Goal: Task Accomplishment & Management: Manage account settings

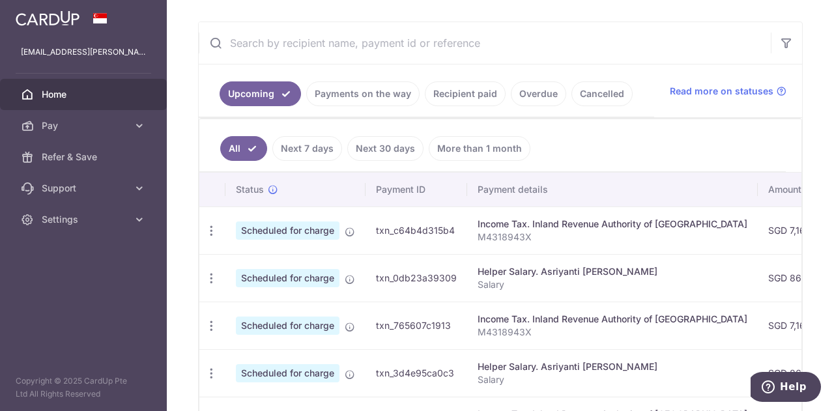
scroll to position [192, 0]
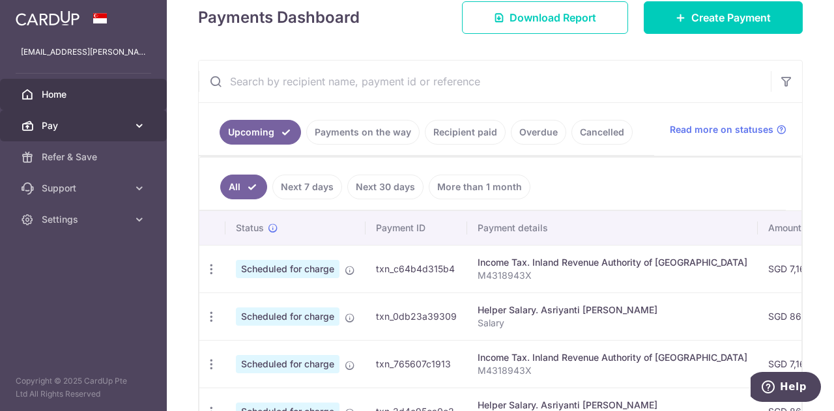
click at [103, 129] on span "Pay" at bounding box center [85, 125] width 86 height 13
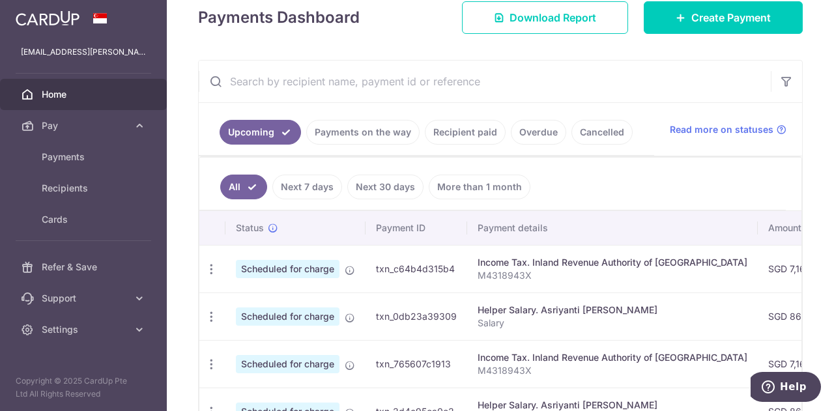
click at [452, 132] on link "Recipient paid" at bounding box center [465, 132] width 81 height 25
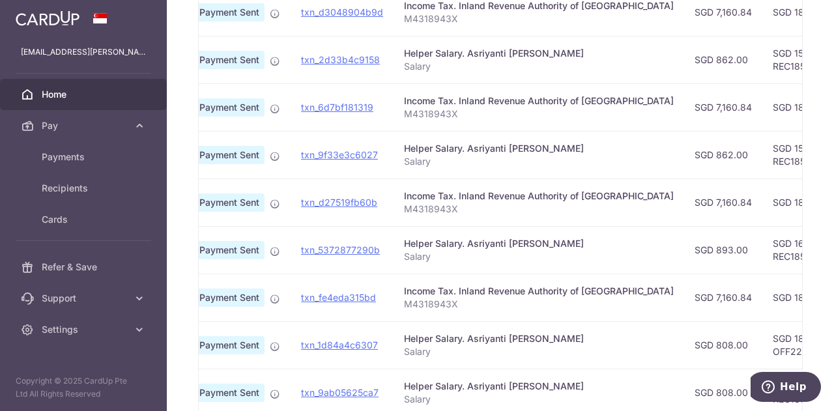
scroll to position [0, 42]
click at [684, 256] on td "SGD 893.00" at bounding box center [723, 250] width 78 height 48
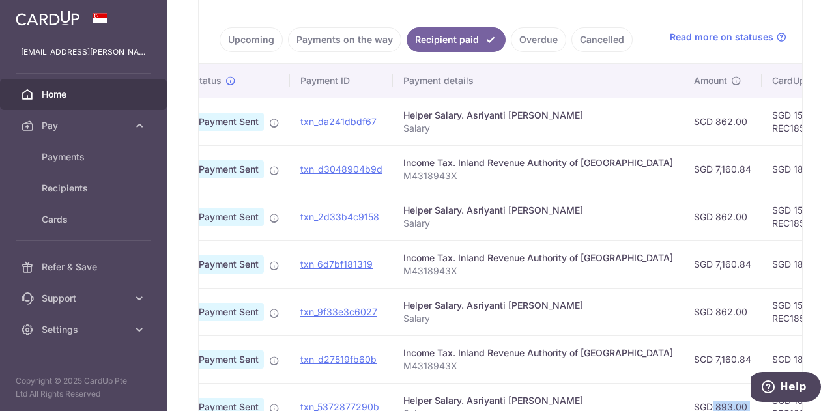
scroll to position [283, 0]
click at [684, 122] on td "SGD 862.00" at bounding box center [723, 122] width 78 height 48
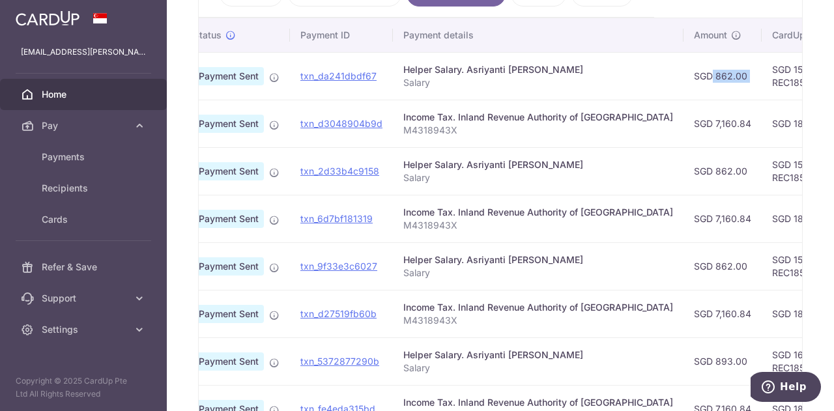
scroll to position [333, 0]
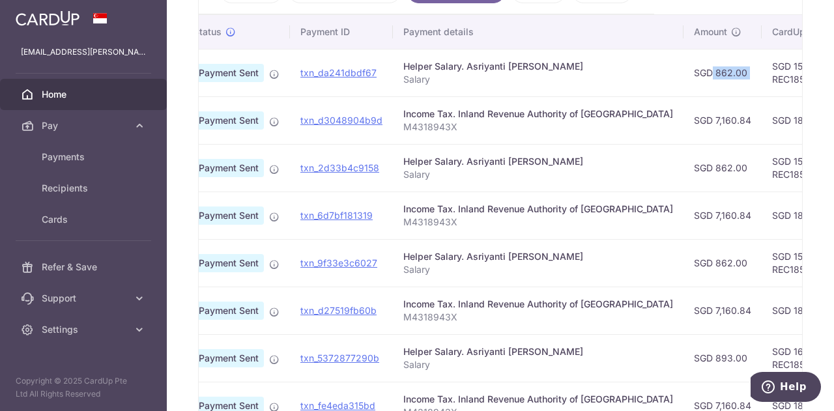
click at [684, 364] on td "SGD 893.00" at bounding box center [723, 358] width 78 height 48
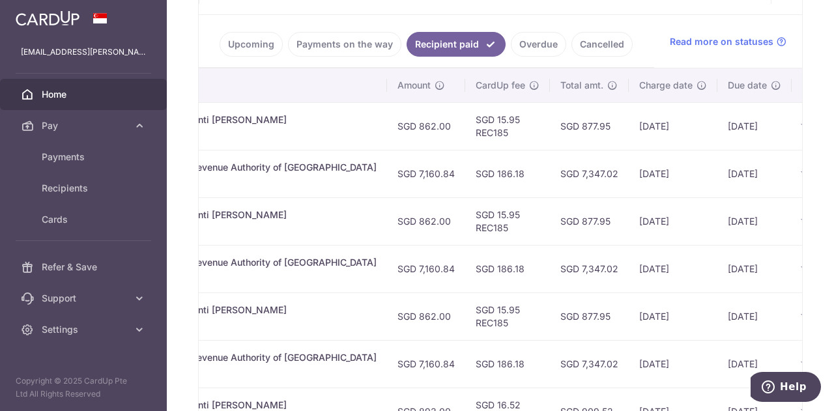
scroll to position [0, 274]
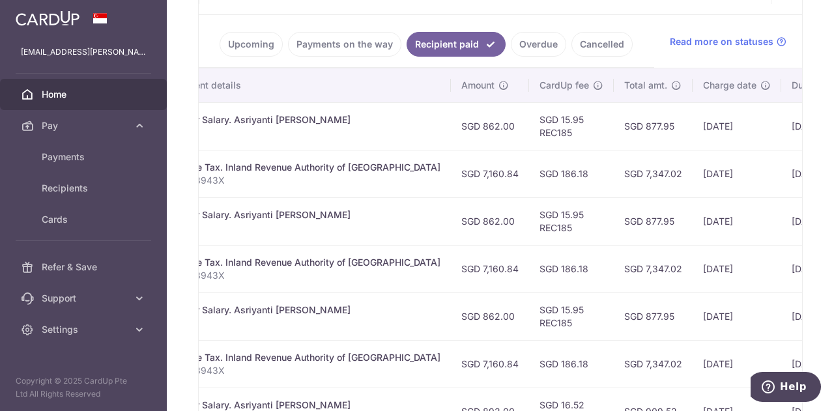
click at [460, 136] on td "SGD 862.00" at bounding box center [490, 126] width 78 height 48
click at [241, 46] on link "Upcoming" at bounding box center [251, 44] width 63 height 25
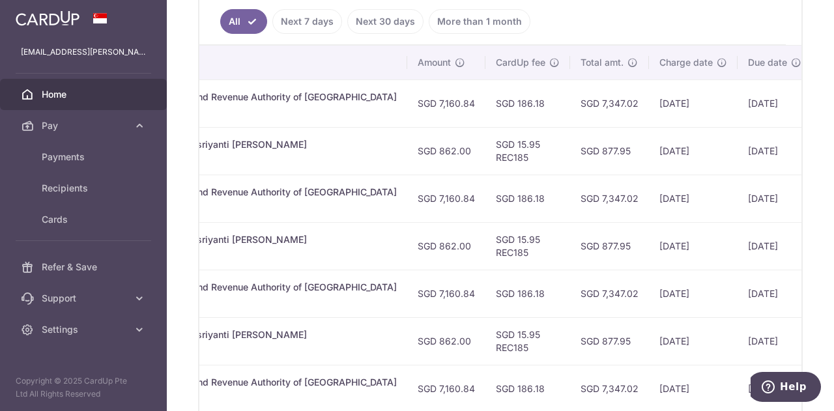
scroll to position [358, 0]
click at [570, 248] on td "SGD 877.95" at bounding box center [609, 245] width 79 height 48
click at [570, 237] on td "SGD 877.95" at bounding box center [609, 245] width 79 height 48
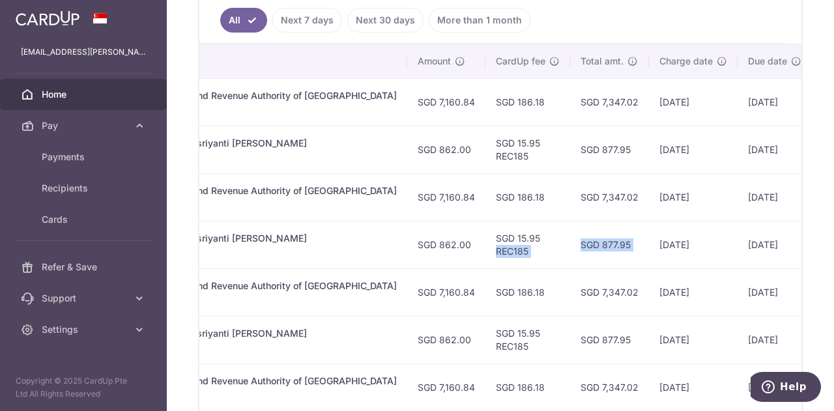
drag, startPoint x: 560, startPoint y: 237, endPoint x: 450, endPoint y: 246, distance: 110.5
click at [450, 246] on tr "Update payment Cancel payment Upload doc Scheduled for charge txn_3d4e95ca0c3 H…" at bounding box center [380, 245] width 1062 height 48
click at [485, 246] on td "SGD 15.95 REC185" at bounding box center [527, 245] width 85 height 48
click at [570, 242] on td "SGD 877.95" at bounding box center [609, 245] width 79 height 48
click at [570, 243] on td "SGD 877.95" at bounding box center [609, 245] width 79 height 48
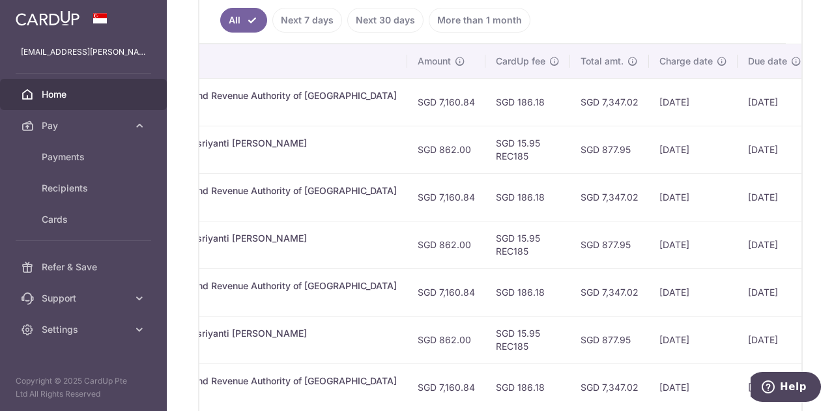
click at [485, 242] on td "SGD 15.95 REC185" at bounding box center [527, 245] width 85 height 48
click at [485, 237] on td "SGD 15.95 REC185" at bounding box center [527, 245] width 85 height 48
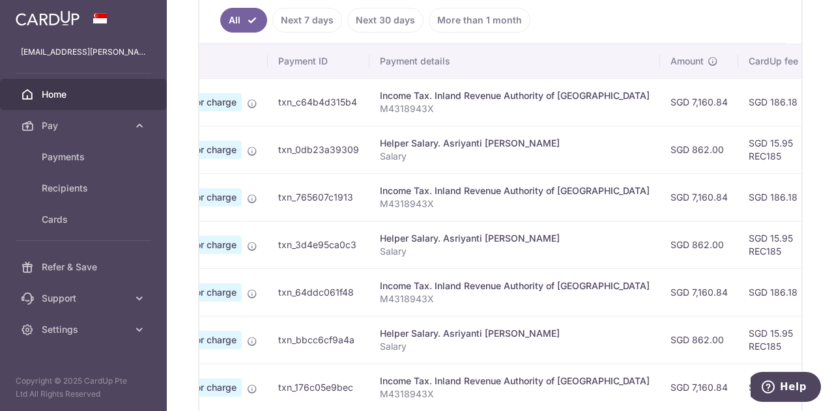
scroll to position [0, 0]
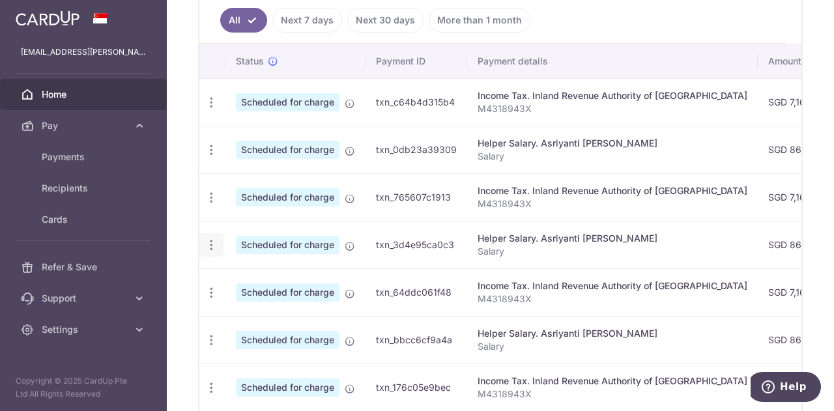
click at [206, 245] on icon "button" at bounding box center [212, 245] width 14 height 14
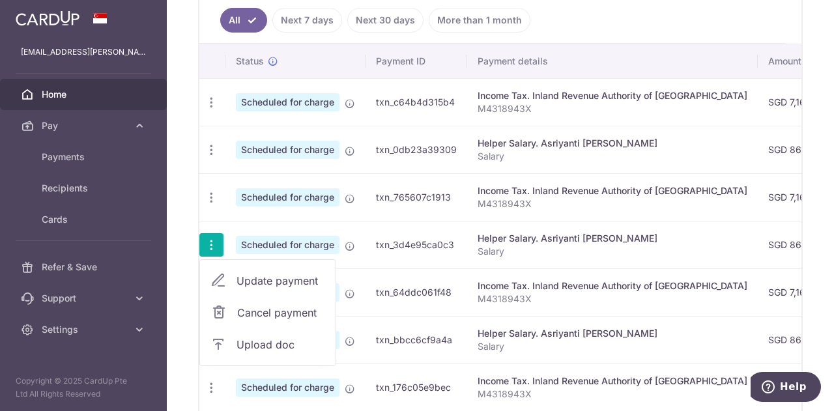
click at [249, 273] on span "Update payment" at bounding box center [281, 281] width 89 height 16
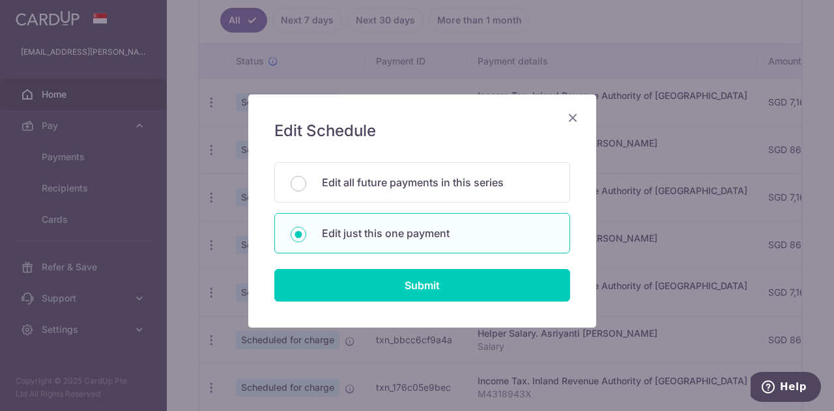
click at [572, 119] on icon "Close" at bounding box center [573, 117] width 16 height 16
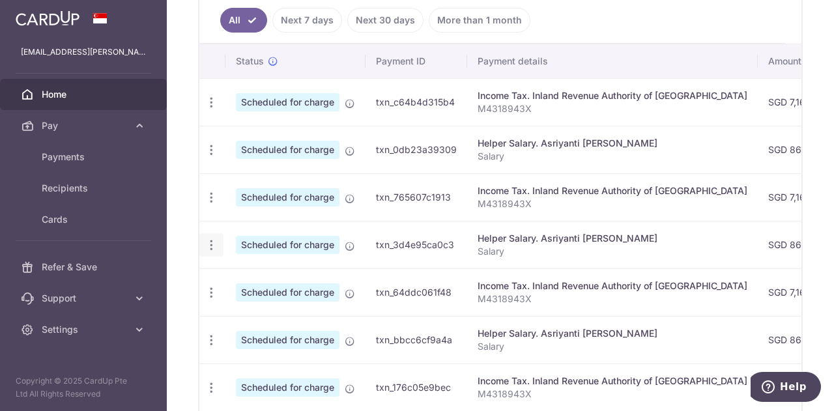
click at [209, 240] on icon "button" at bounding box center [212, 245] width 14 height 14
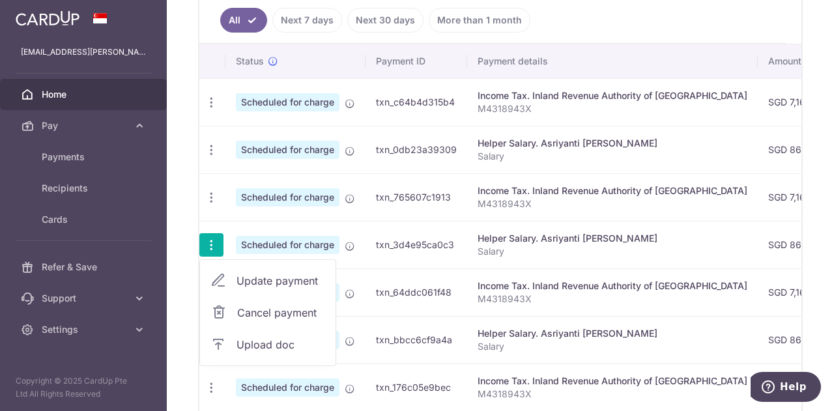
click at [243, 273] on span "Update payment" at bounding box center [281, 281] width 89 height 16
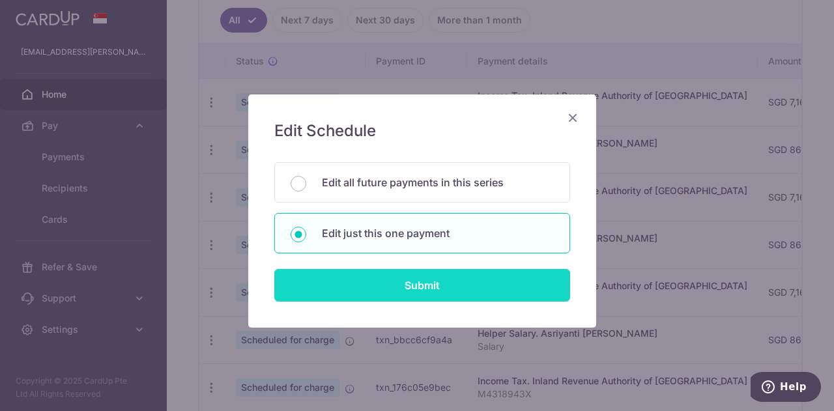
click at [451, 286] on input "Submit" at bounding box center [422, 285] width 296 height 33
radio input "true"
type input "862.00"
type input "[DATE]"
type input "Salary"
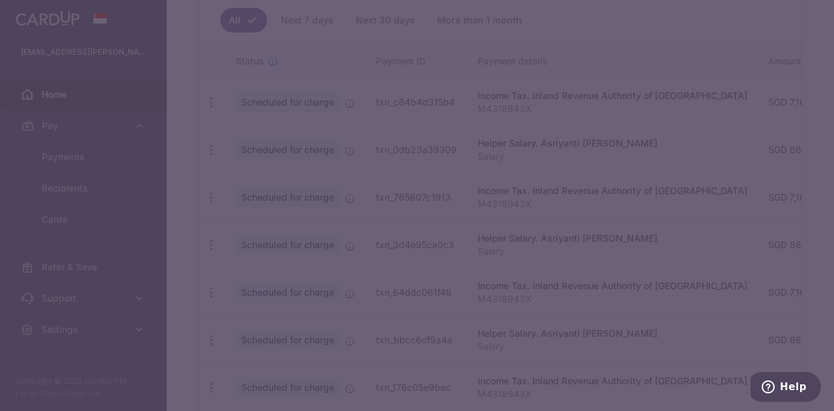
type input "REC185"
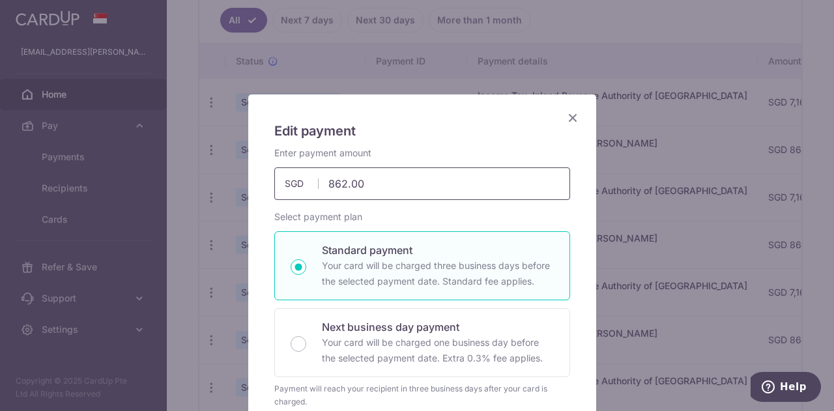
click at [379, 186] on input "862.00" at bounding box center [422, 183] width 296 height 33
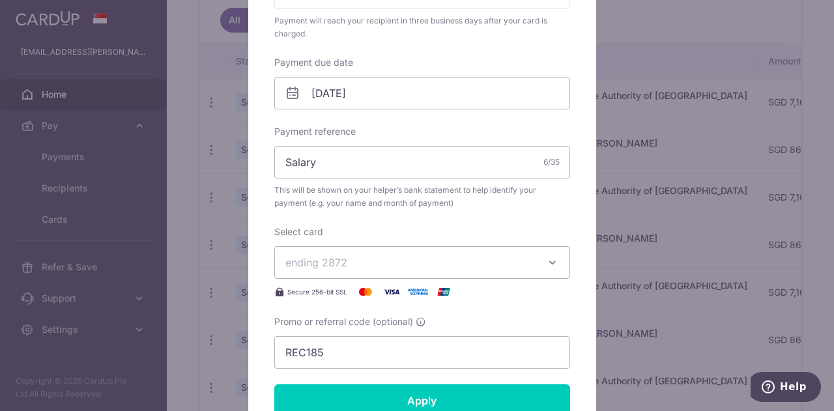
scroll to position [392, 0]
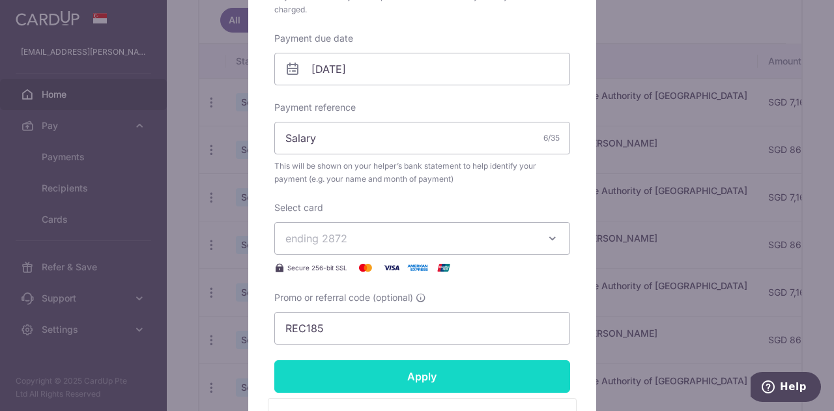
type input "877.50"
click at [400, 375] on input "Apply" at bounding box center [422, 376] width 296 height 33
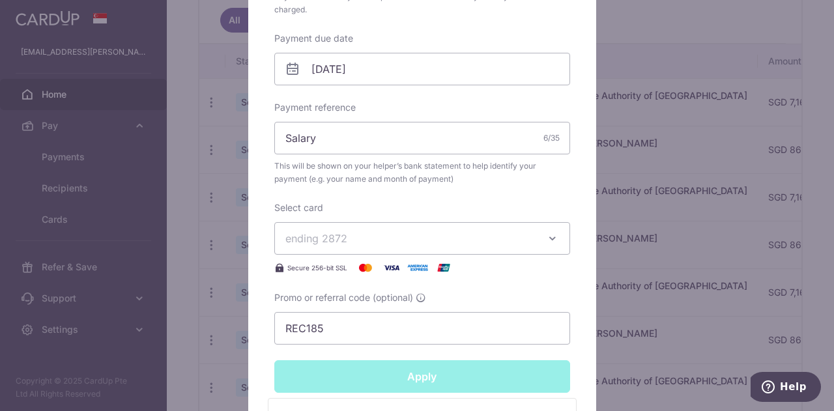
type input "Successfully Applied"
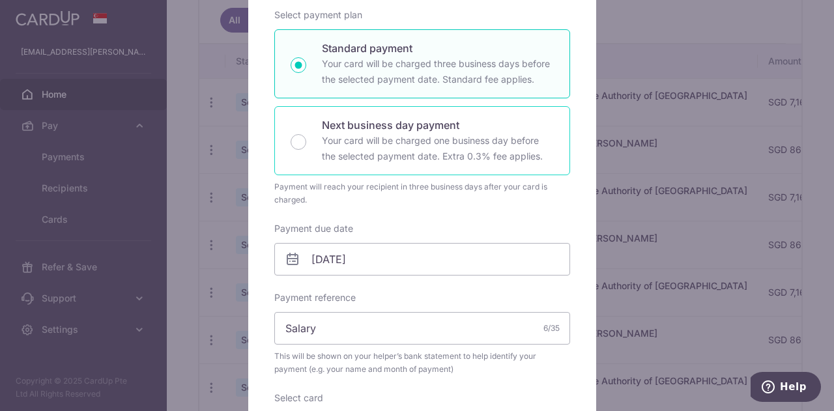
scroll to position [0, 0]
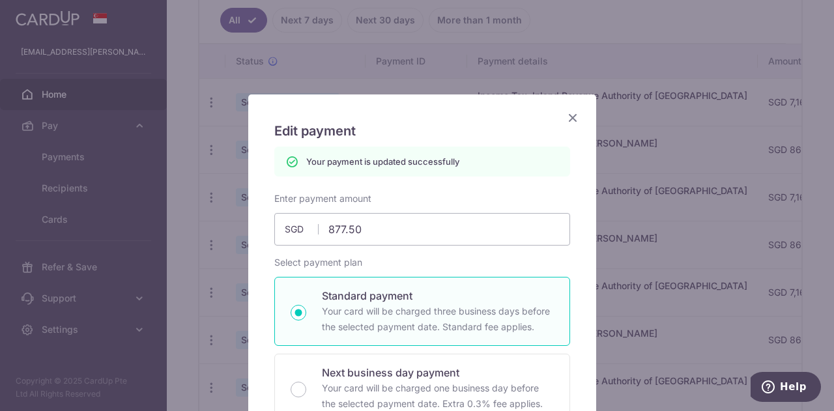
click at [570, 115] on icon "Close" at bounding box center [573, 117] width 16 height 16
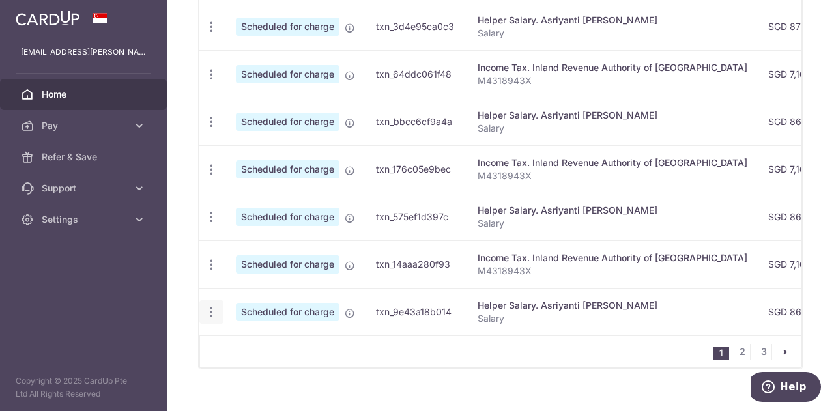
click at [216, 310] on icon "button" at bounding box center [212, 313] width 14 height 14
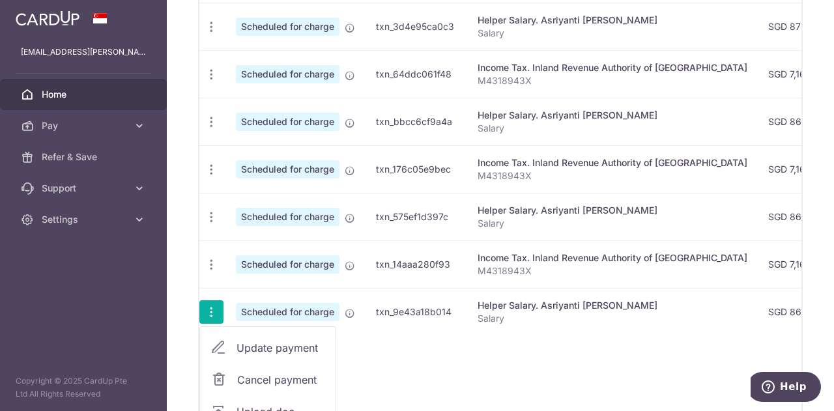
click at [250, 343] on span "Update payment" at bounding box center [281, 348] width 89 height 16
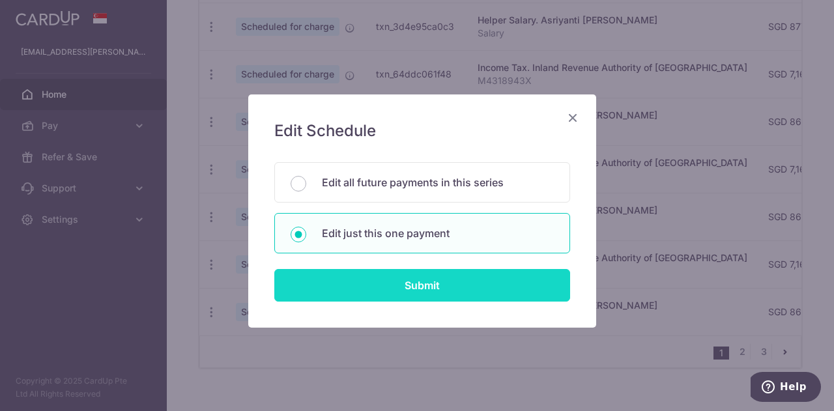
click at [369, 269] on input "Submit" at bounding box center [422, 285] width 296 height 33
radio input "true"
type input "862.00"
type input "[DATE]"
type input "Salary"
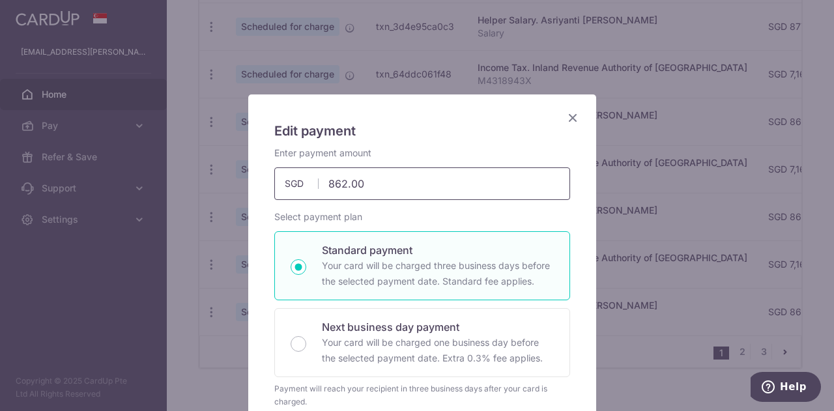
click at [364, 191] on input "862.00" at bounding box center [422, 183] width 296 height 33
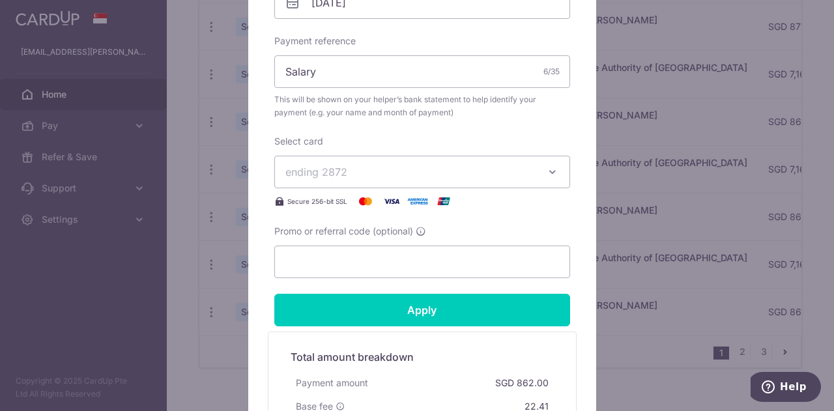
scroll to position [486, 0]
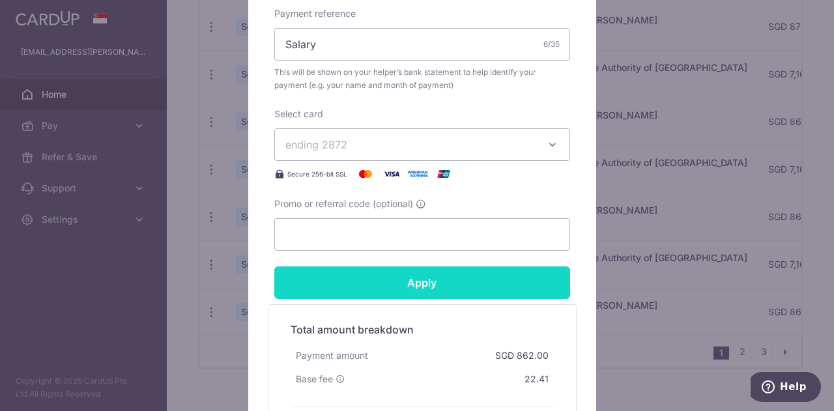
type input "877.50"
click at [474, 285] on input "Apply" at bounding box center [422, 283] width 296 height 33
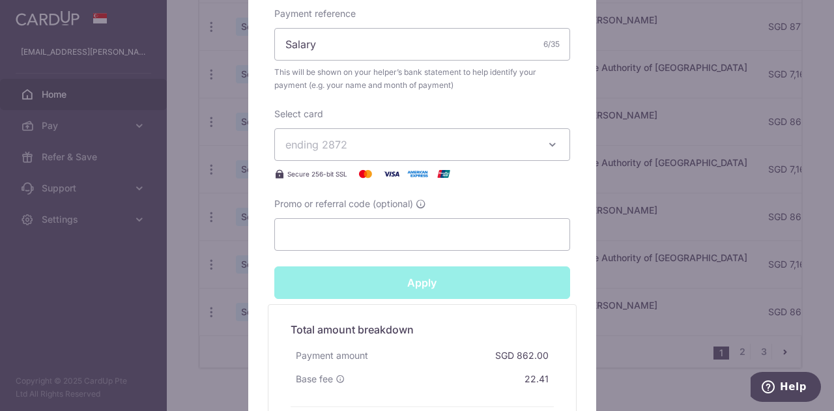
type input "Successfully Applied"
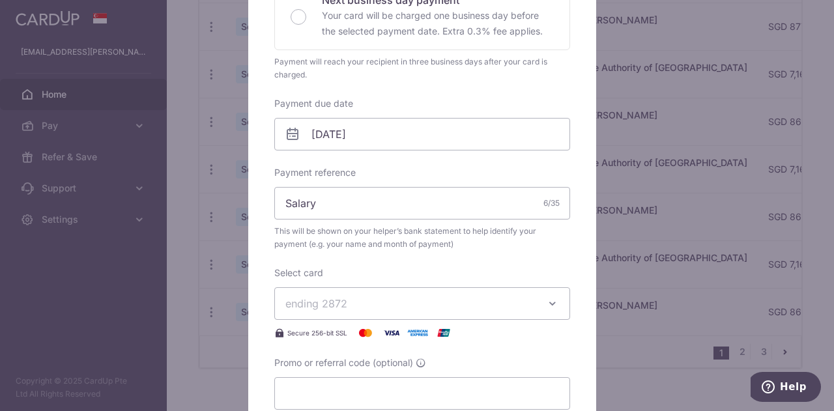
scroll to position [0, 0]
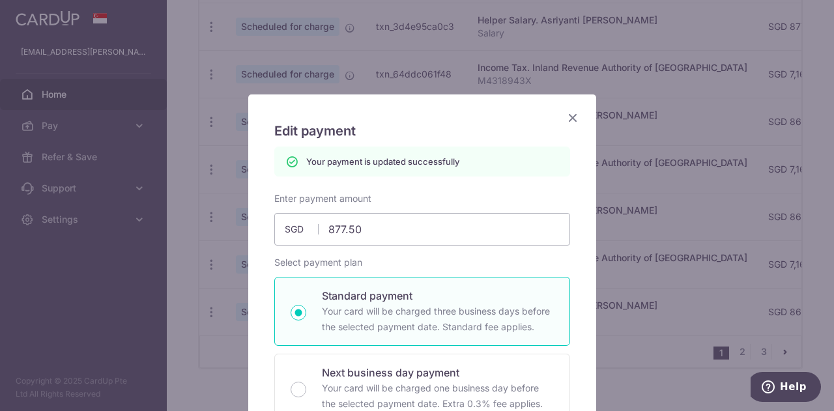
click at [572, 113] on icon "Close" at bounding box center [573, 117] width 16 height 16
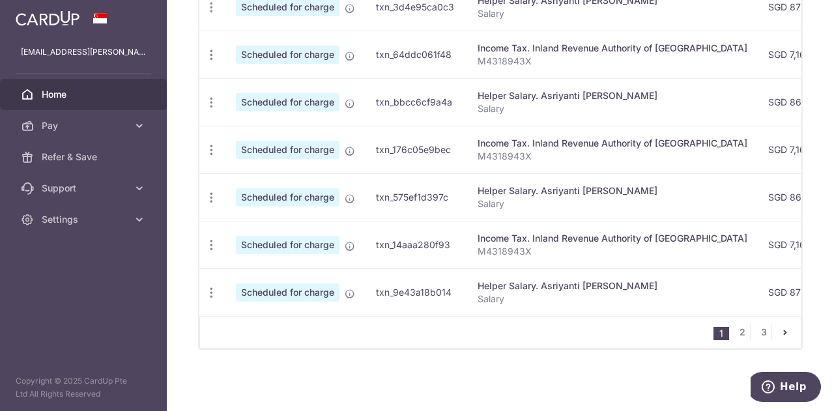
click at [732, 342] on nav "1 2 3" at bounding box center [757, 332] width 87 height 31
click at [737, 334] on link "2" at bounding box center [742, 333] width 16 height 16
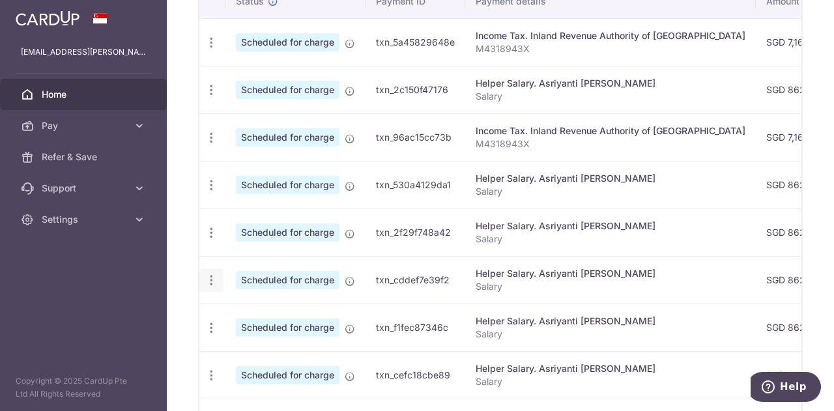
click at [219, 281] on div "Update payment Cancel payment Upload doc" at bounding box center [211, 280] width 24 height 24
click at [206, 280] on icon "button" at bounding box center [212, 281] width 14 height 14
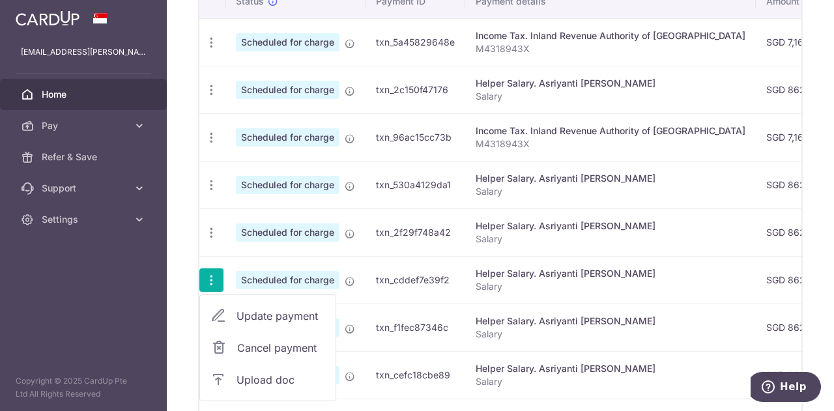
click at [245, 315] on span "Update payment" at bounding box center [281, 316] width 89 height 16
radio input "true"
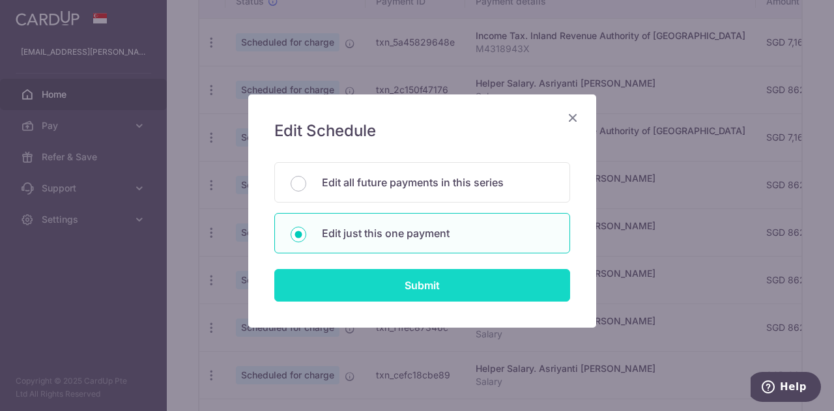
click at [356, 289] on input "Submit" at bounding box center [422, 285] width 296 height 33
radio input "true"
type input "862.00"
type input "09/06/2026"
type input "Salary"
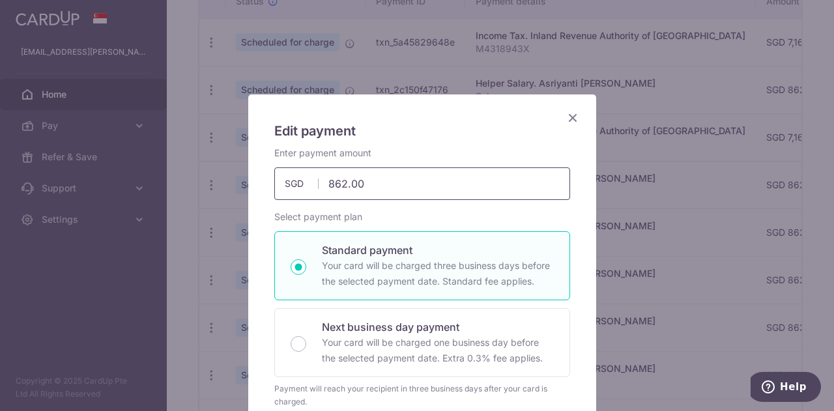
click at [358, 190] on input "862.00" at bounding box center [422, 183] width 296 height 33
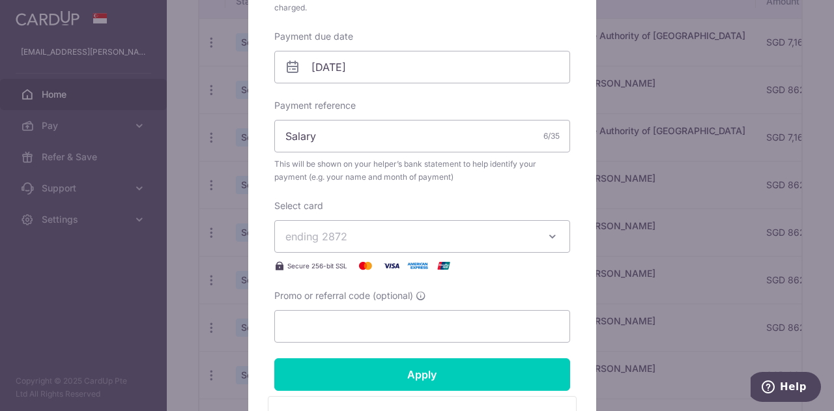
scroll to position [395, 0]
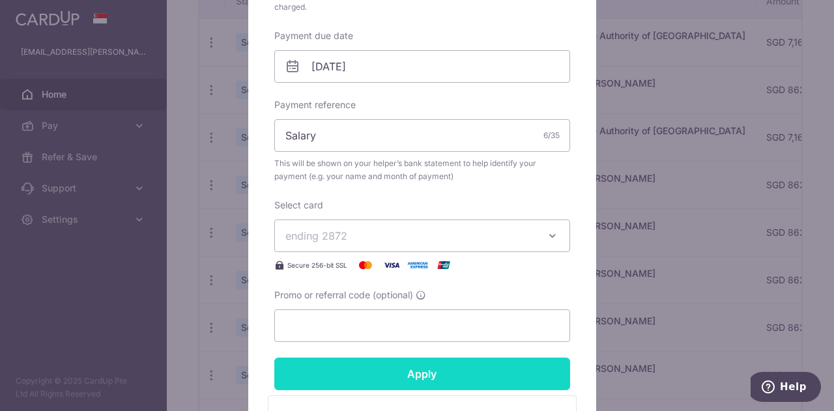
type input "877.50"
click at [418, 379] on input "Apply" at bounding box center [422, 374] width 296 height 33
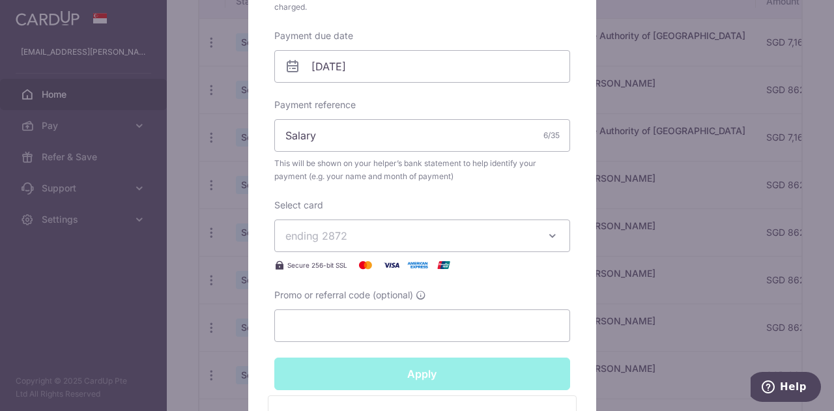
type input "Successfully Applied"
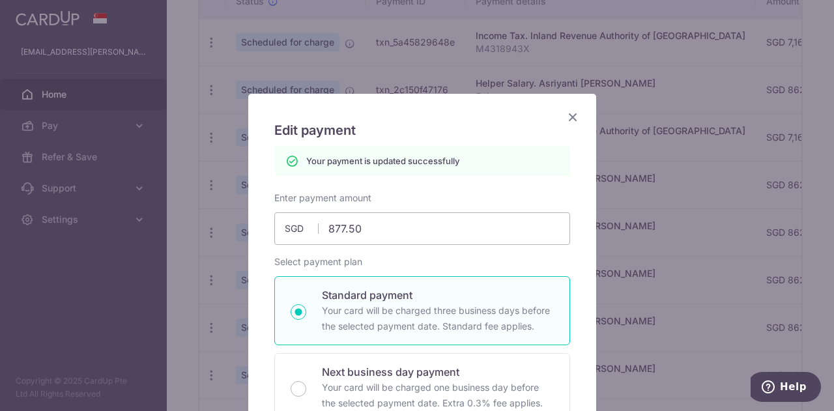
scroll to position [0, 0]
click at [565, 123] on icon "Close" at bounding box center [573, 117] width 16 height 16
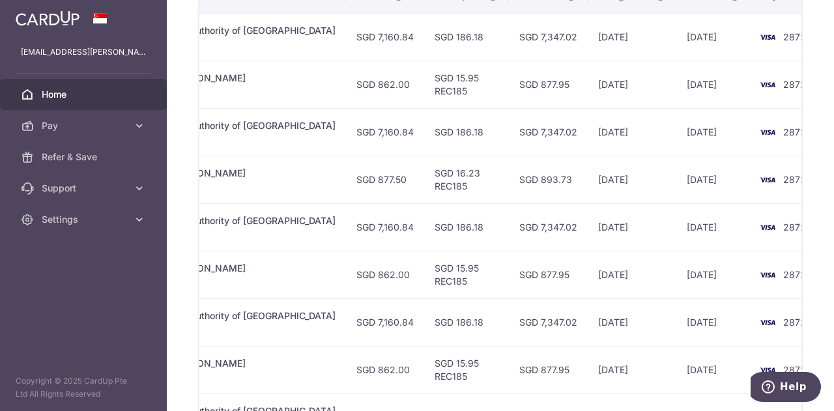
scroll to position [596, 0]
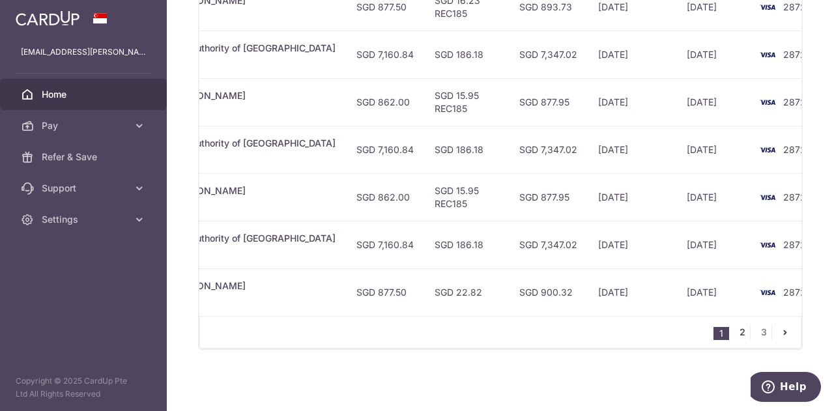
click at [738, 329] on link "2" at bounding box center [742, 333] width 16 height 16
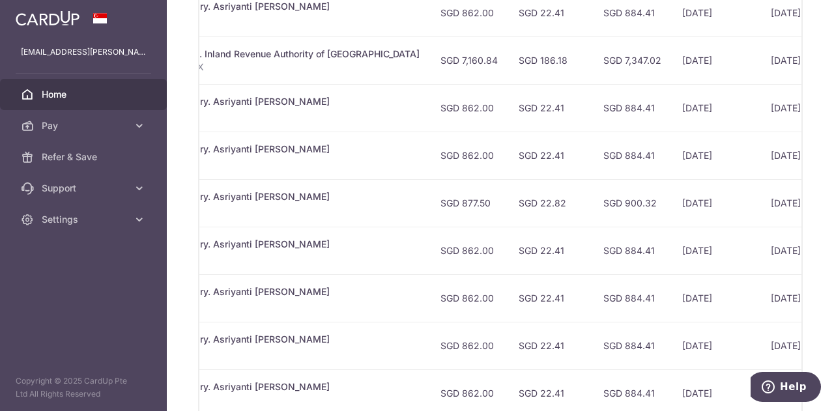
scroll to position [0, 0]
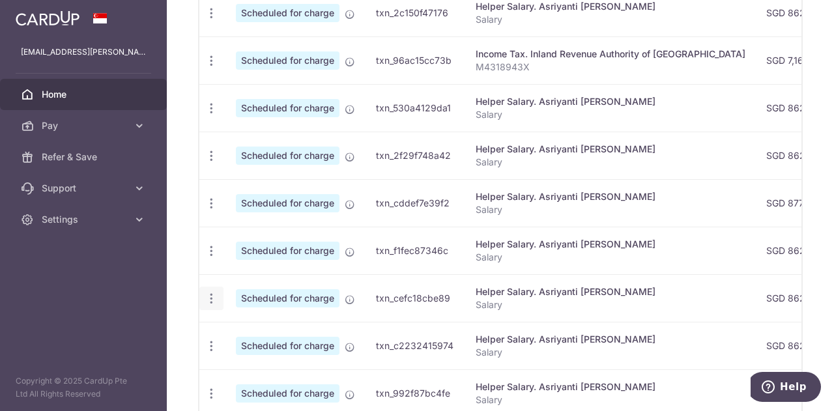
click at [203, 292] on div "Update payment Cancel payment Upload doc" at bounding box center [211, 299] width 24 height 24
click at [214, 294] on icon "button" at bounding box center [212, 299] width 14 height 14
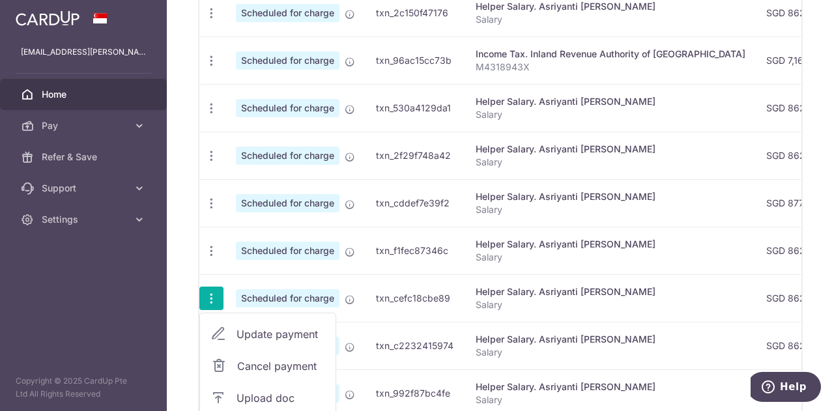
click at [231, 321] on link "Update payment" at bounding box center [268, 334] width 136 height 31
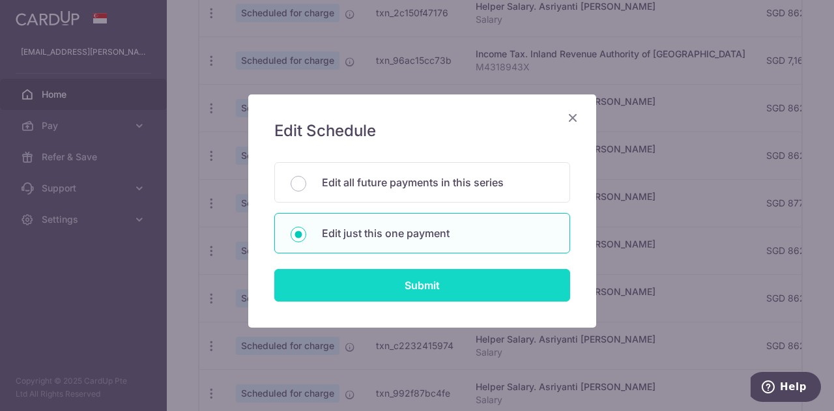
click at [393, 296] on input "Submit" at bounding box center [422, 285] width 296 height 33
radio input "true"
type input "862.00"
type input "09/08/2026"
type input "Salary"
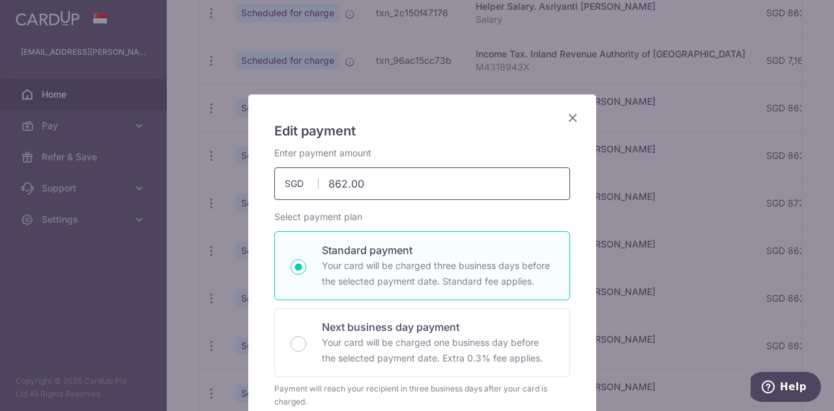
click at [384, 185] on input "862.00" at bounding box center [422, 183] width 296 height 33
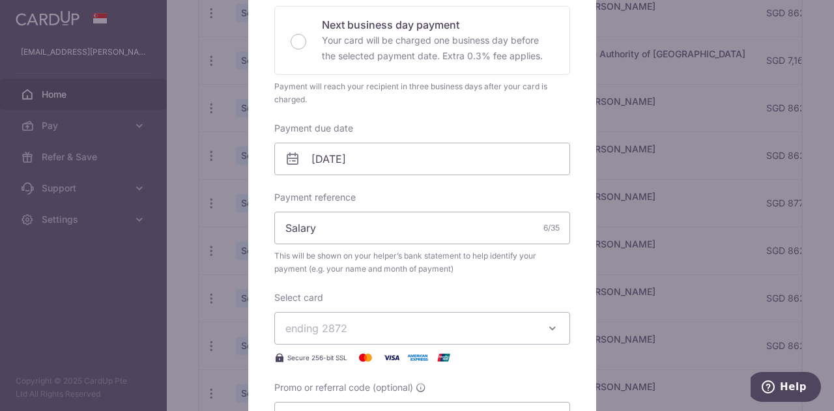
scroll to position [642, 0]
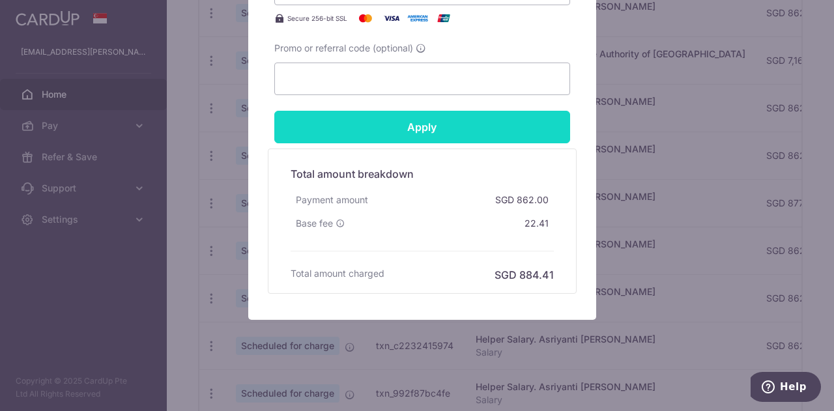
type input "877.50"
click at [450, 125] on input "Apply" at bounding box center [422, 127] width 296 height 33
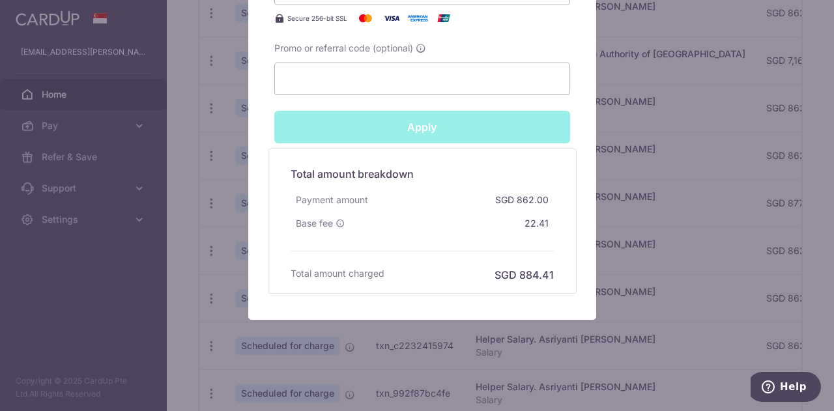
type input "Successfully Applied"
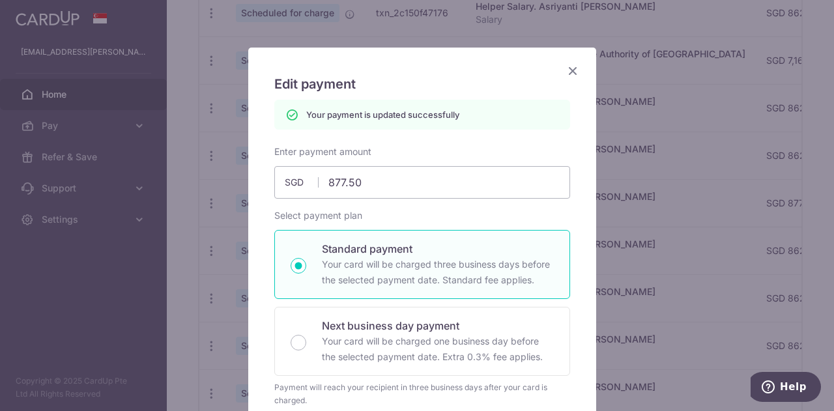
scroll to position [0, 0]
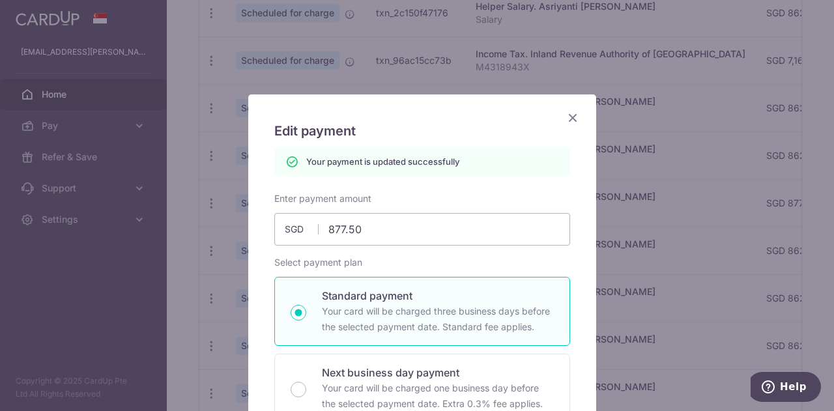
click at [568, 117] on icon "Close" at bounding box center [573, 117] width 16 height 16
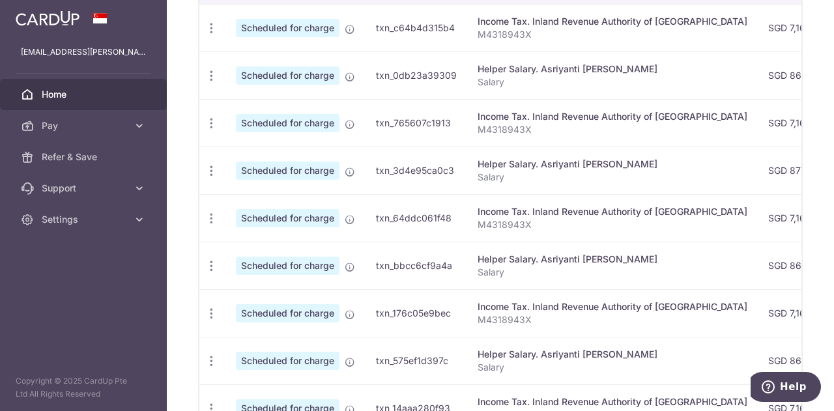
scroll to position [596, 0]
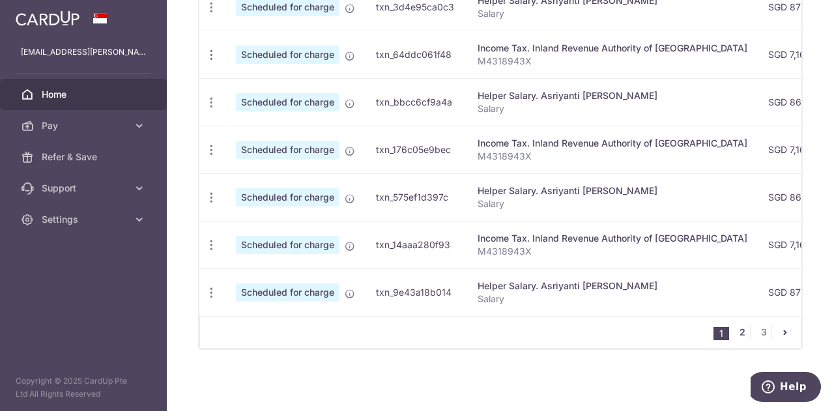
click at [740, 330] on link "2" at bounding box center [742, 333] width 16 height 16
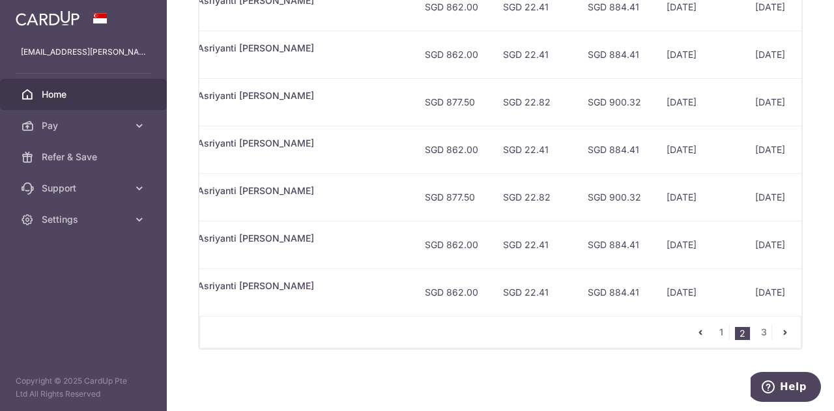
scroll to position [0, 411]
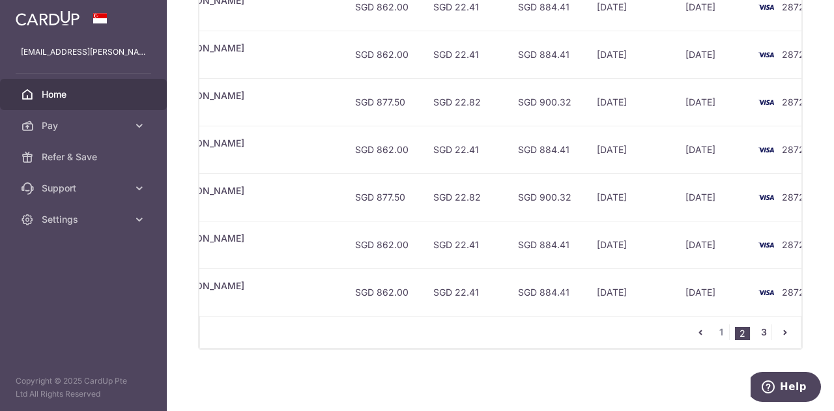
click at [759, 334] on link "3" at bounding box center [764, 333] width 16 height 16
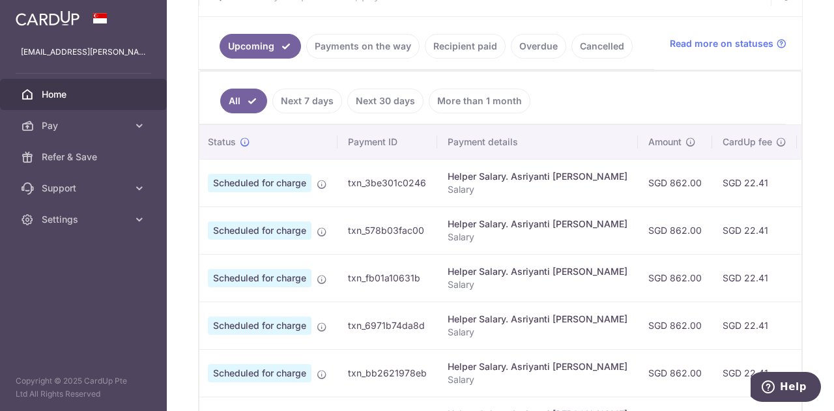
scroll to position [0, 0]
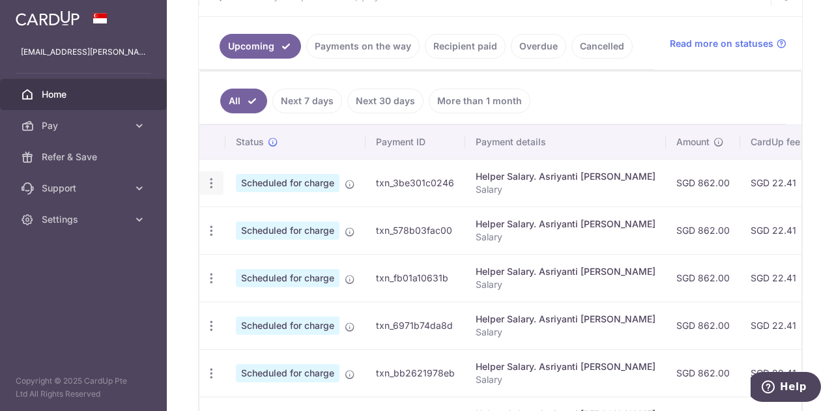
click at [212, 171] on div "Update payment Cancel payment Upload doc" at bounding box center [211, 183] width 24 height 24
click at [212, 177] on icon "button" at bounding box center [212, 184] width 14 height 14
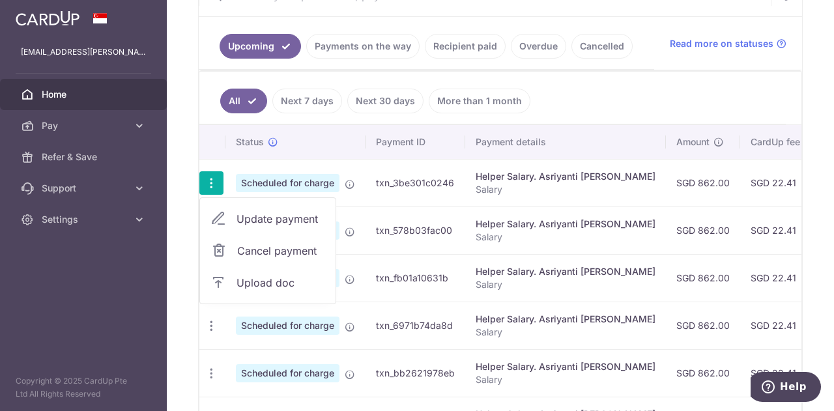
click at [242, 205] on link "Update payment" at bounding box center [268, 218] width 136 height 31
radio input "true"
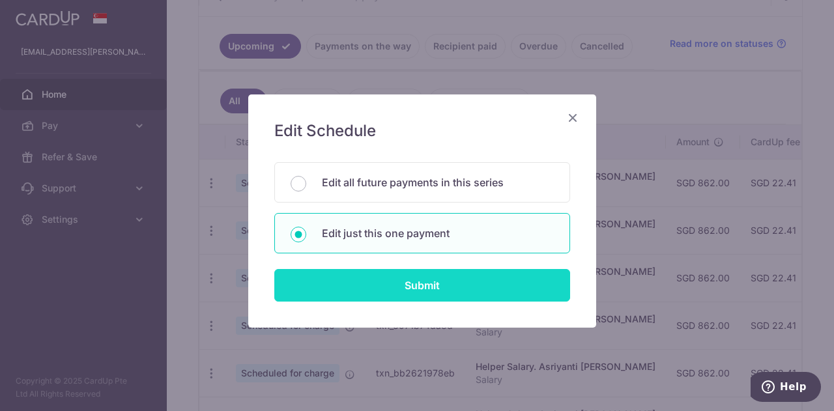
click at [373, 274] on input "Submit" at bounding box center [422, 285] width 296 height 33
radio input "true"
type input "862.00"
type input "[DATE]"
type input "Salary"
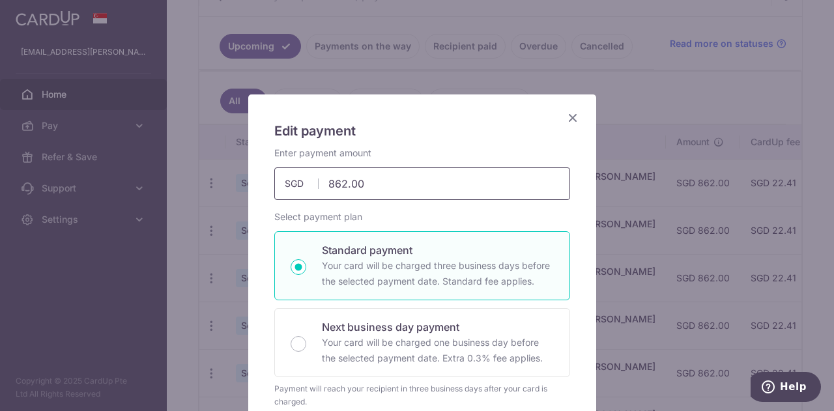
click at [373, 186] on input "862.00" at bounding box center [422, 183] width 296 height 33
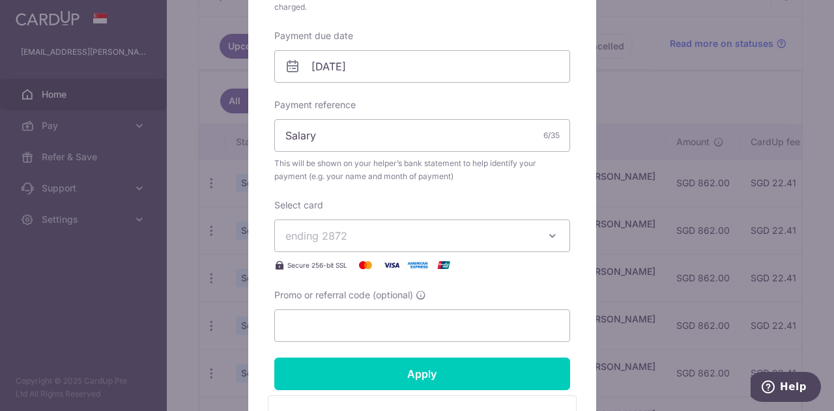
scroll to position [463, 0]
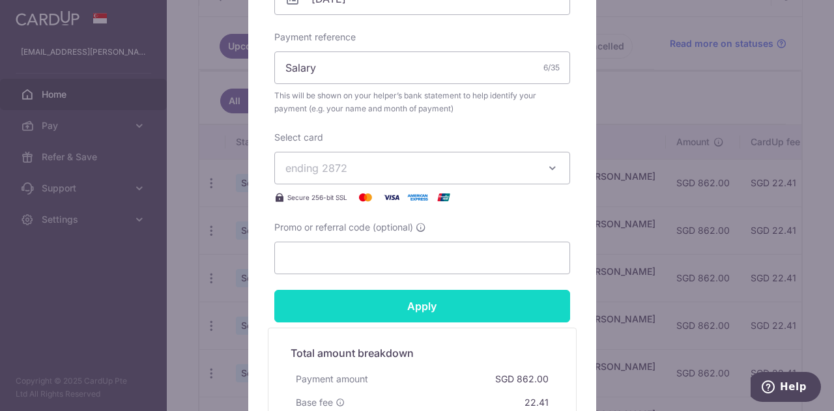
type input "877.50"
click at [435, 317] on input "Apply" at bounding box center [422, 306] width 296 height 33
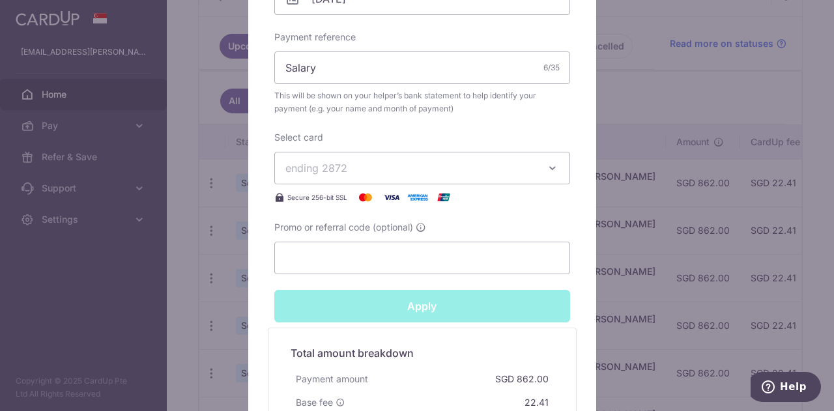
type input "Successfully Applied"
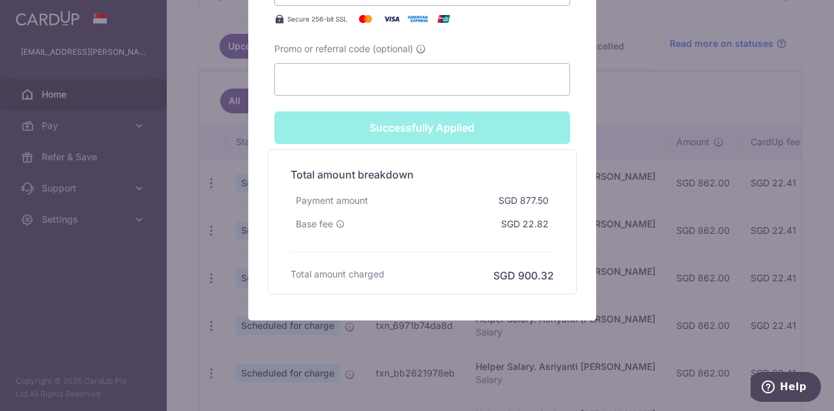
scroll to position [0, 0]
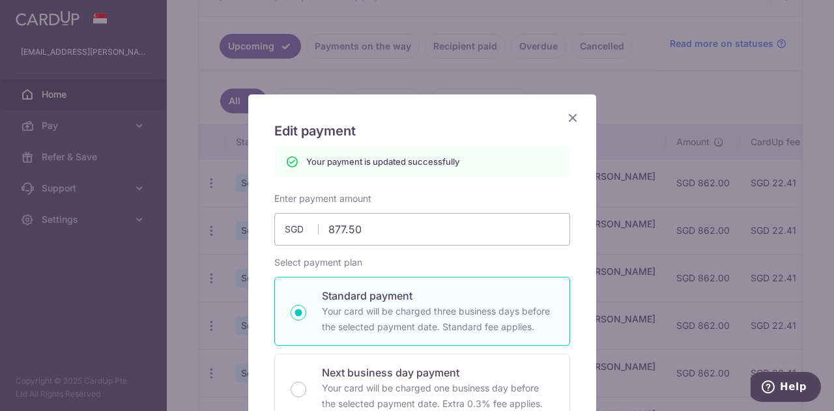
click at [566, 118] on icon "Close" at bounding box center [573, 117] width 16 height 16
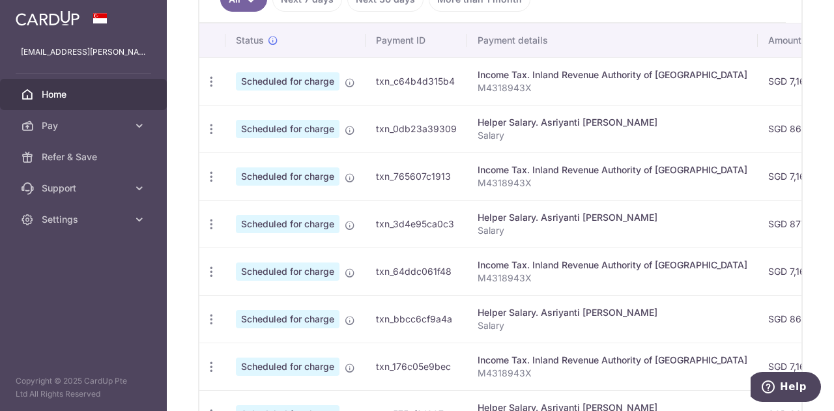
scroll to position [596, 0]
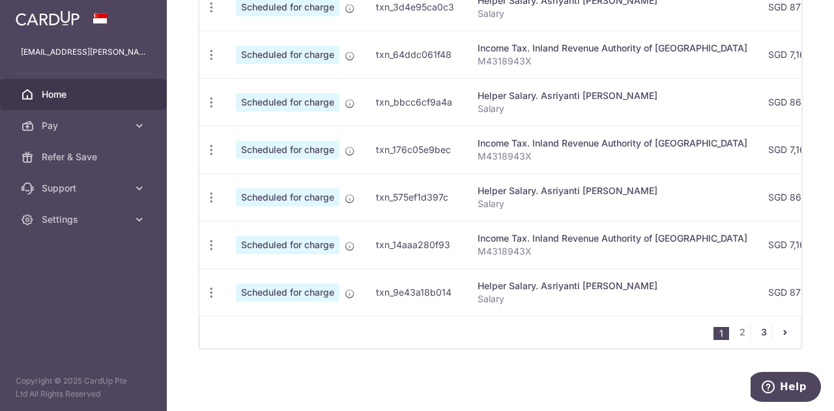
click at [762, 333] on link "3" at bounding box center [764, 333] width 16 height 16
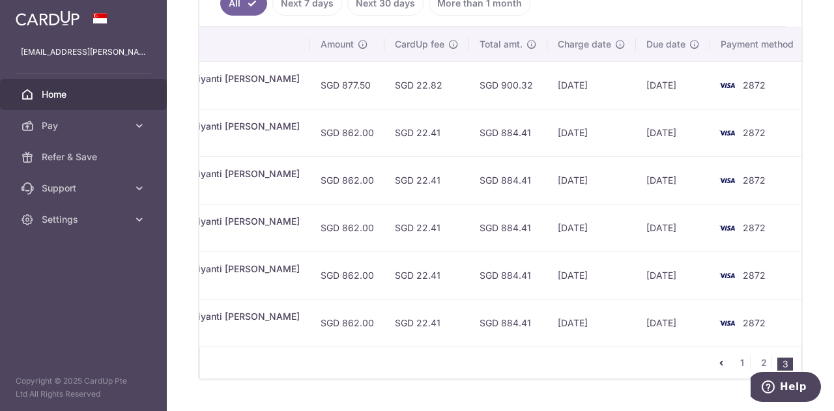
scroll to position [0, 0]
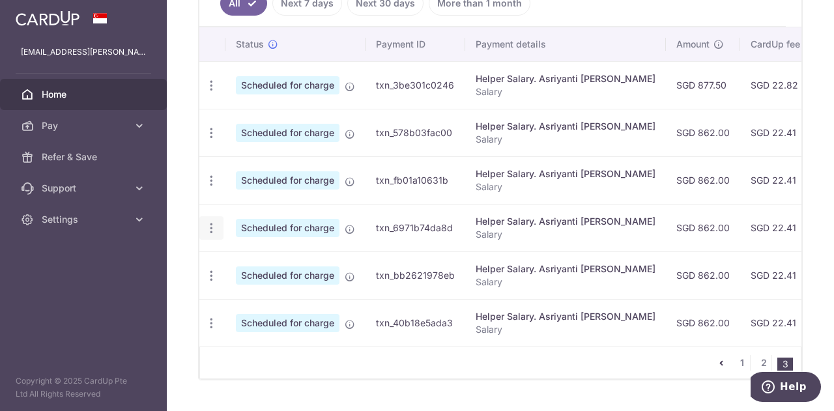
click at [217, 224] on div "Update payment Cancel payment Upload doc" at bounding box center [211, 228] width 24 height 24
click at [209, 223] on icon "button" at bounding box center [212, 229] width 14 height 14
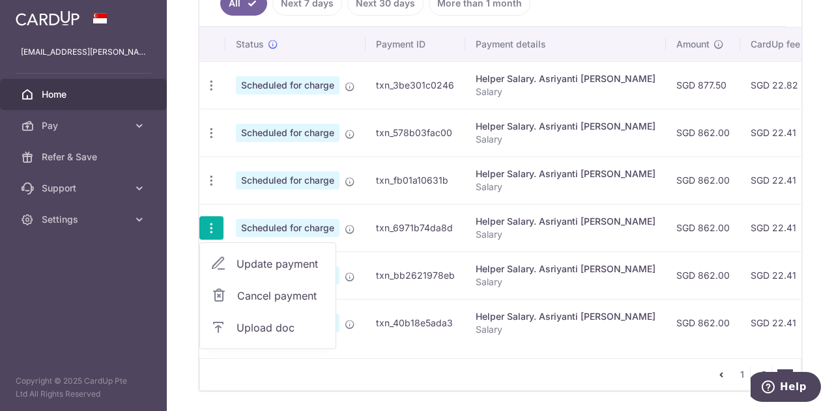
click at [248, 268] on link "Update payment" at bounding box center [268, 263] width 136 height 31
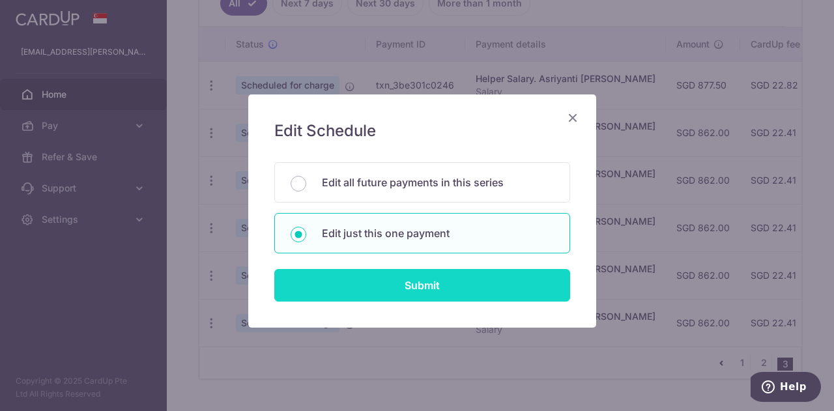
click at [392, 279] on input "Submit" at bounding box center [422, 285] width 296 height 33
radio input "true"
type input "862.00"
type input "09/02/2027"
type input "Salary"
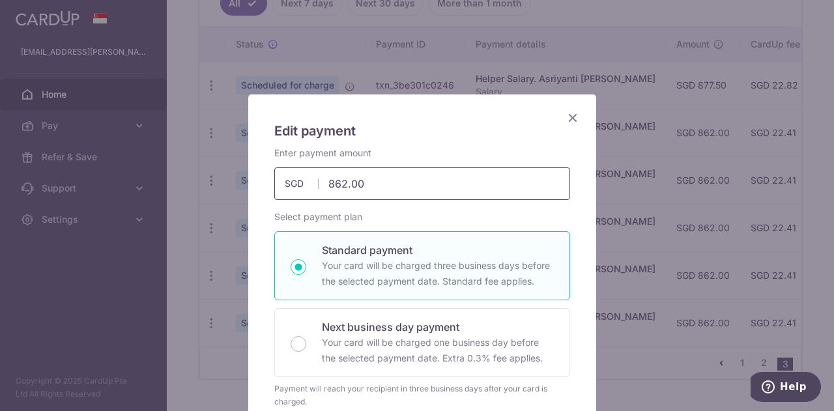
click at [366, 186] on input "862.00" at bounding box center [422, 183] width 296 height 33
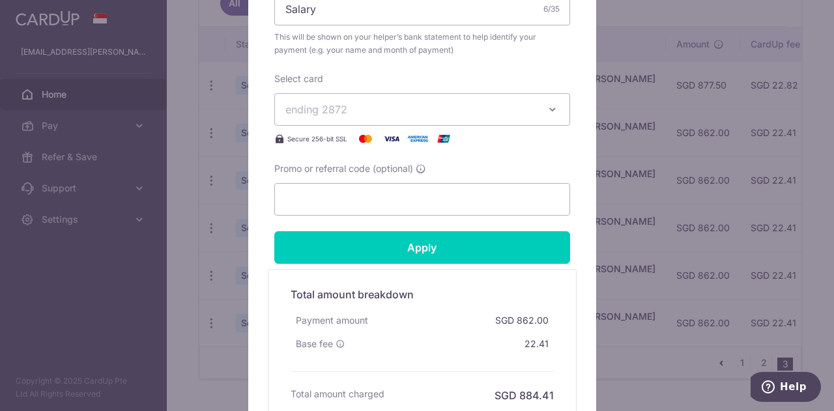
scroll to position [523, 0]
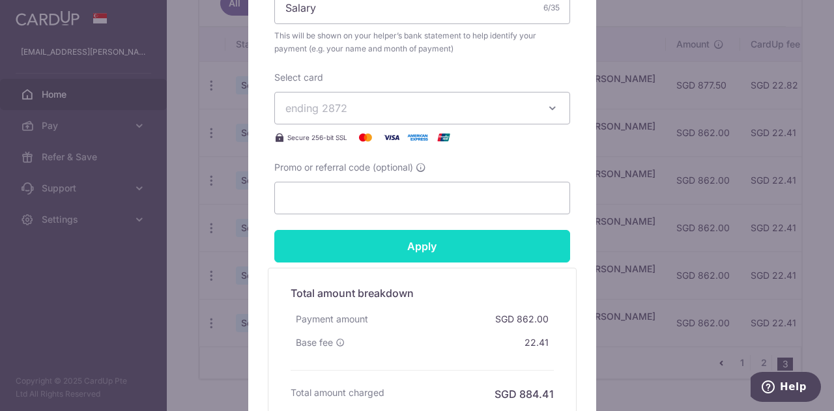
type input "877.50"
click at [422, 255] on input "Apply" at bounding box center [422, 246] width 296 height 33
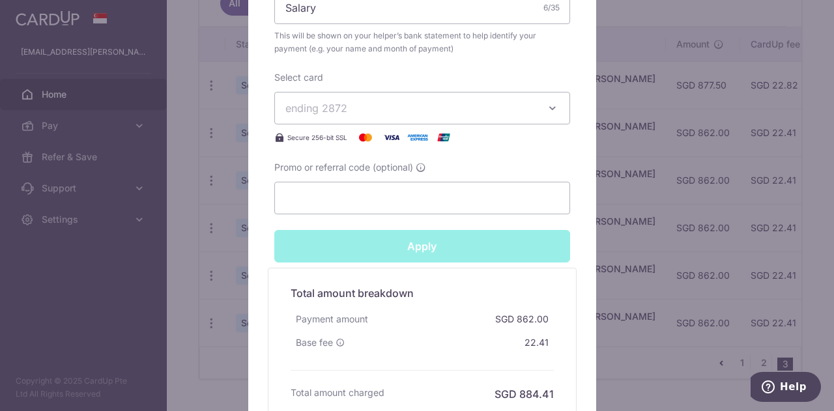
type input "Successfully Applied"
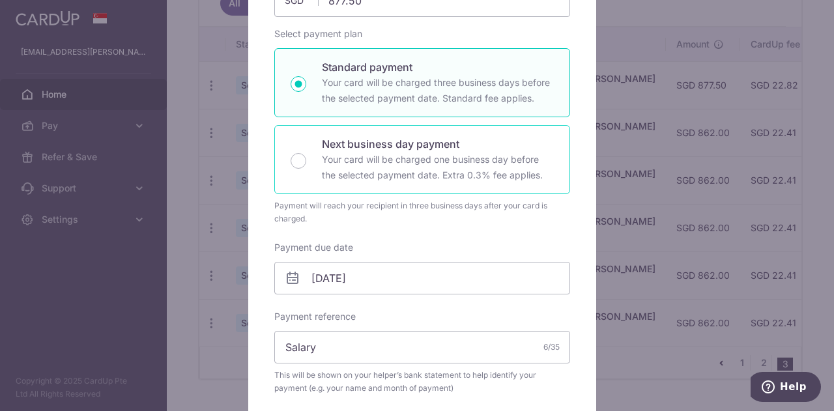
scroll to position [0, 0]
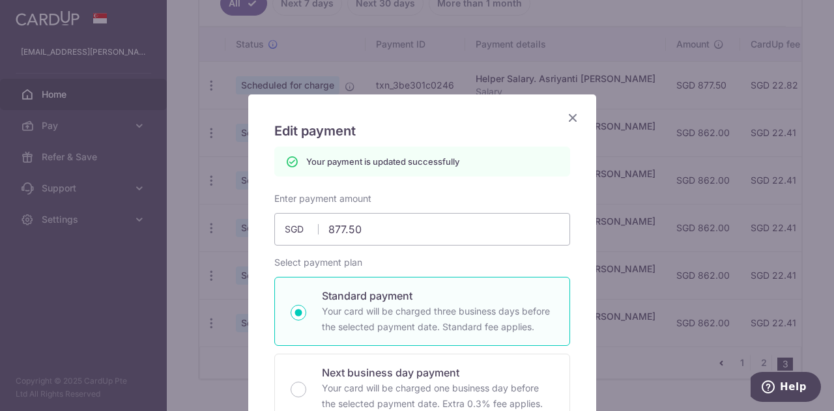
click at [571, 123] on icon "Close" at bounding box center [573, 117] width 16 height 16
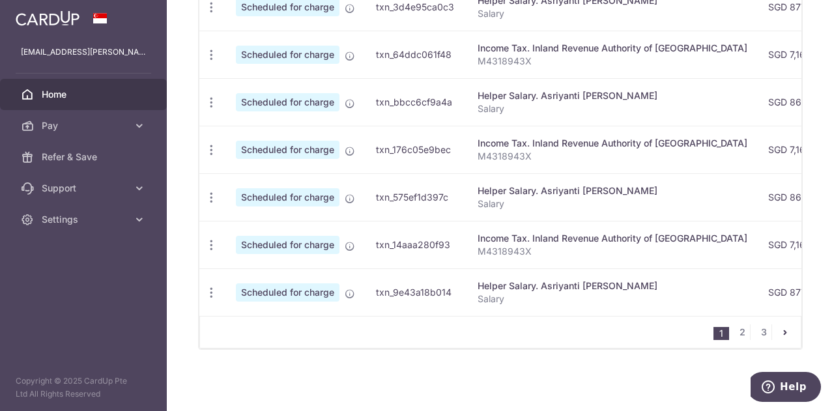
scroll to position [596, 0]
